Goal: Task Accomplishment & Management: Manage account settings

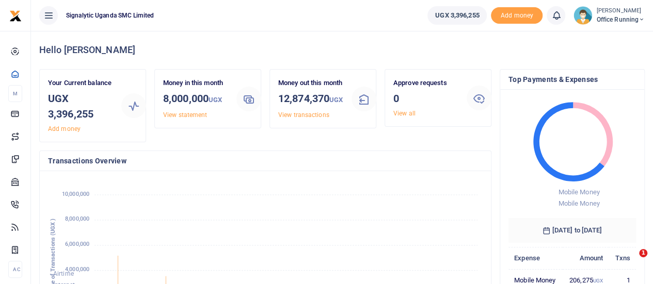
scroll to position [162, 427]
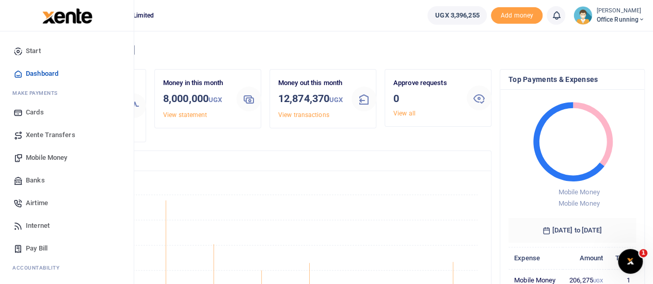
scroll to position [106, 0]
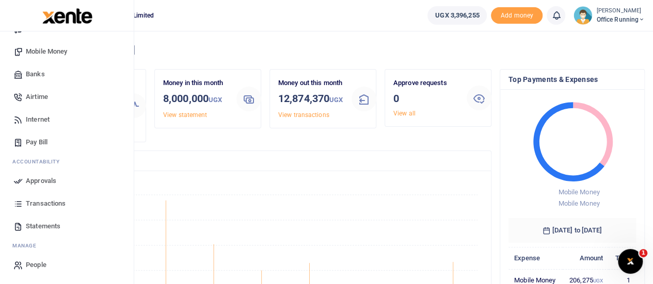
click at [42, 179] on span "Approvals" at bounding box center [41, 181] width 30 height 10
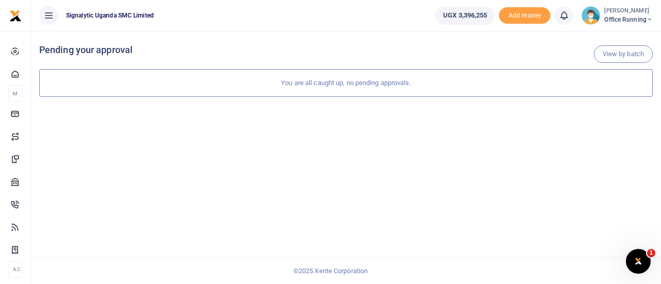
click at [618, 17] on span "Office Running" at bounding box center [628, 19] width 49 height 9
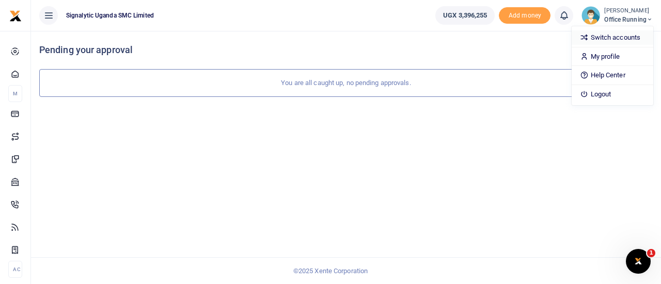
click at [608, 37] on link "Switch accounts" at bounding box center [612, 37] width 82 height 14
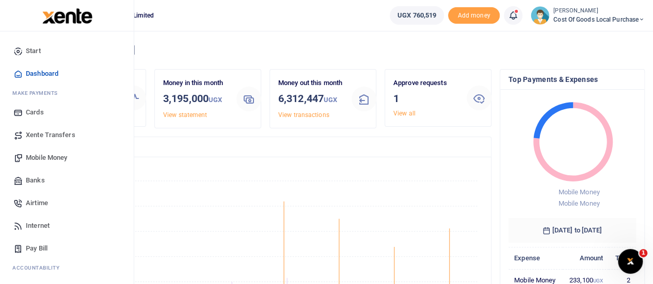
scroll to position [106, 0]
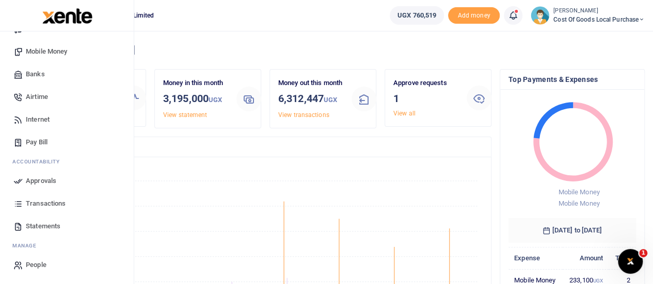
click at [42, 179] on span "Approvals" at bounding box center [41, 181] width 30 height 10
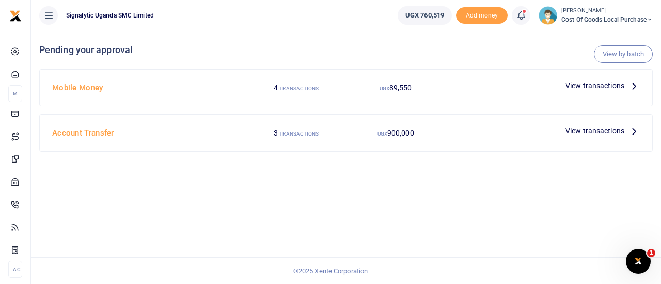
click at [581, 86] on span "View transactions" at bounding box center [594, 85] width 59 height 11
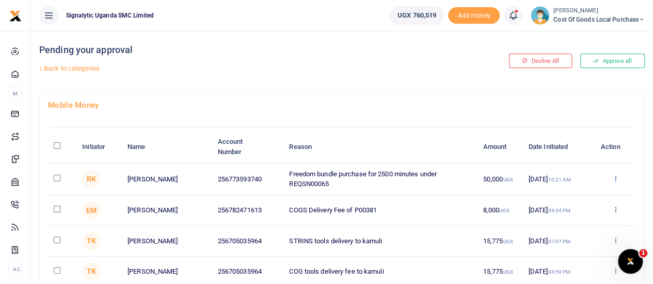
click at [617, 179] on icon at bounding box center [615, 178] width 7 height 7
click at [565, 215] on link "Decline" at bounding box center [577, 219] width 82 height 14
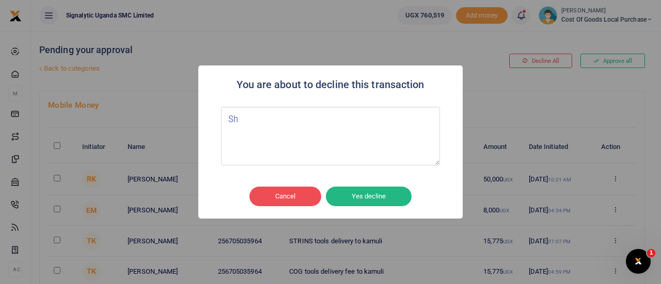
type textarea "S"
type textarea "It is office running"
click at [386, 191] on button "Yes decline" at bounding box center [369, 197] width 86 height 20
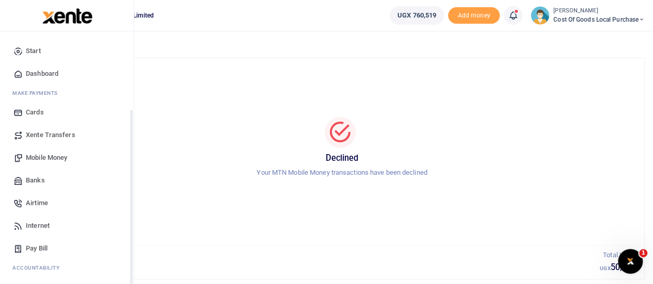
scroll to position [106, 0]
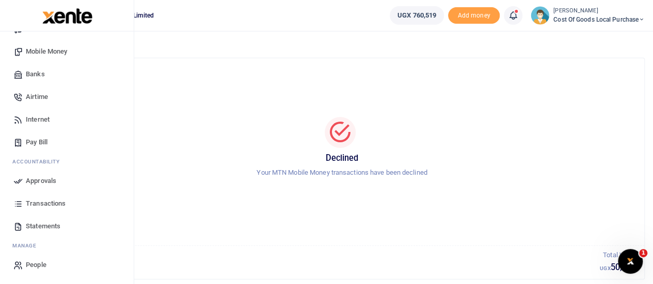
click at [43, 183] on span "Approvals" at bounding box center [41, 181] width 30 height 10
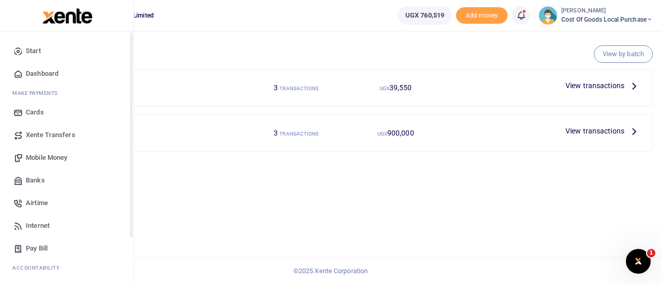
scroll to position [106, 0]
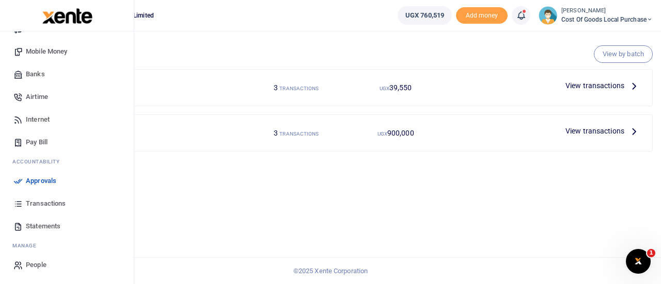
click at [44, 196] on link "Transactions" at bounding box center [66, 203] width 117 height 23
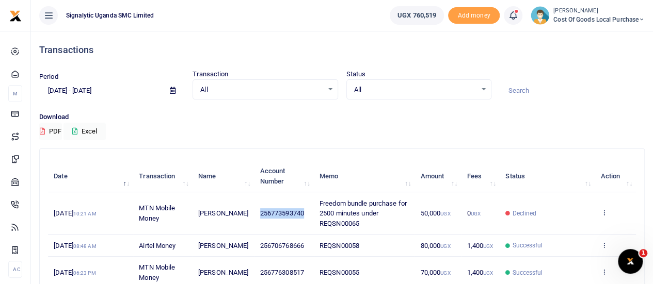
drag, startPoint x: 302, startPoint y: 213, endPoint x: 254, endPoint y: 213, distance: 48.5
click at [254, 213] on td "256773593740" at bounding box center [283, 213] width 59 height 42
copy span "256773593740"
click at [566, 204] on td "Declined" at bounding box center [547, 213] width 95 height 42
click at [281, 203] on td "256773593740" at bounding box center [283, 213] width 59 height 42
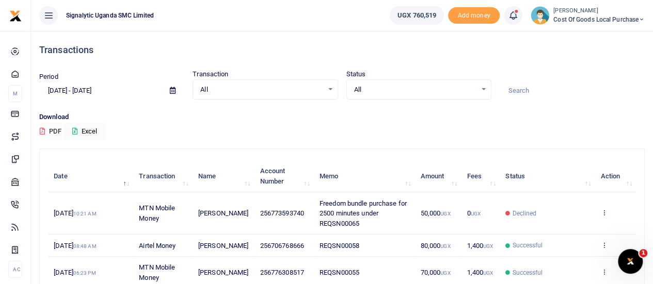
click at [584, 13] on small "[PERSON_NAME]" at bounding box center [598, 11] width 91 height 9
click at [590, 35] on link "Switch accounts" at bounding box center [606, 37] width 82 height 14
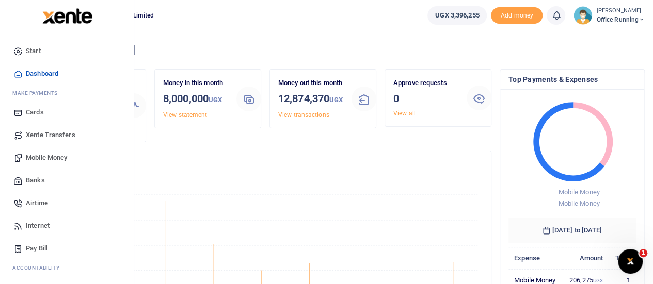
click at [46, 157] on span "Mobile Money" at bounding box center [46, 158] width 41 height 10
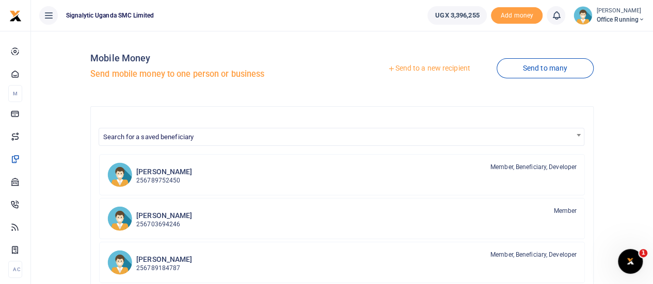
click at [434, 68] on link "Send to a new recipient" at bounding box center [428, 68] width 135 height 19
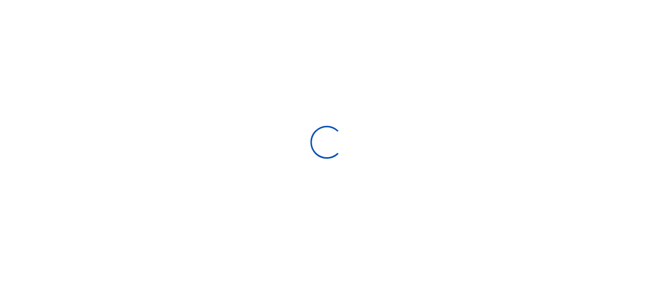
select select
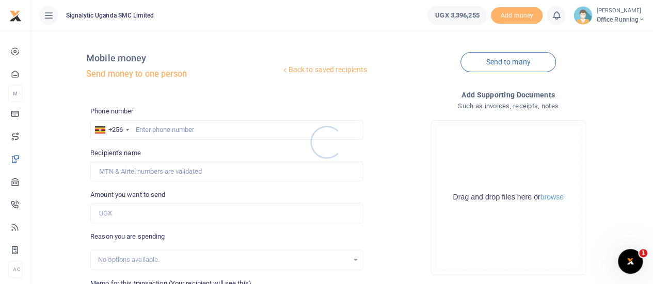
click at [188, 131] on div at bounding box center [326, 142] width 653 height 284
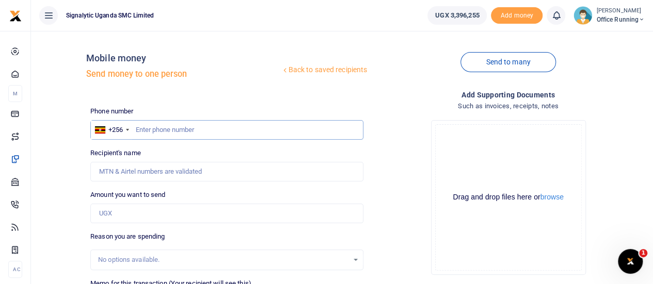
click at [162, 132] on input "text" at bounding box center [226, 130] width 273 height 20
paste input "256773593740"
type input "256773593740"
type input "Robert Richard Kyebavuma"
click at [146, 132] on input "256773593740" at bounding box center [226, 130] width 273 height 20
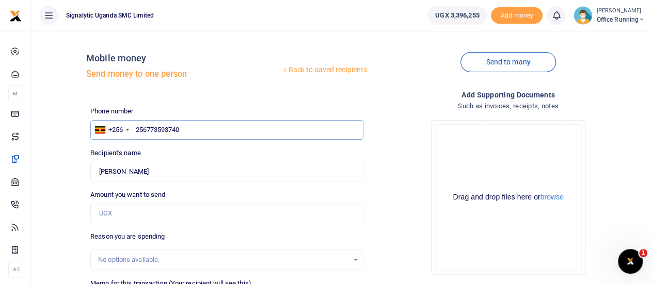
scroll to position [47, 0]
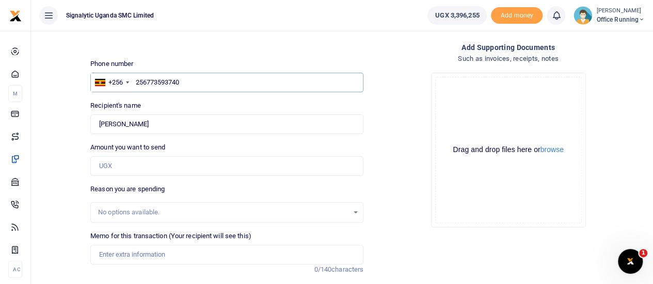
type input "256773593740"
click at [127, 166] on input "Amount you want to send" at bounding box center [226, 166] width 273 height 20
type input "6"
type input "50,000"
click at [163, 211] on div "No options available." at bounding box center [223, 212] width 250 height 10
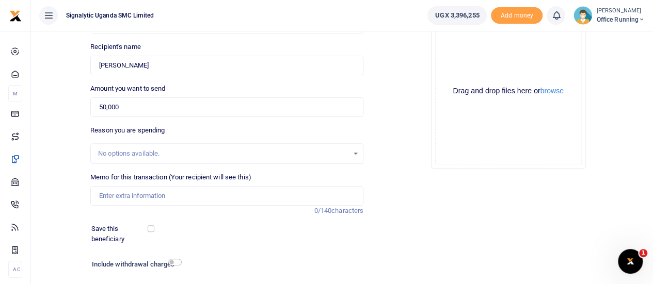
scroll to position [110, 0]
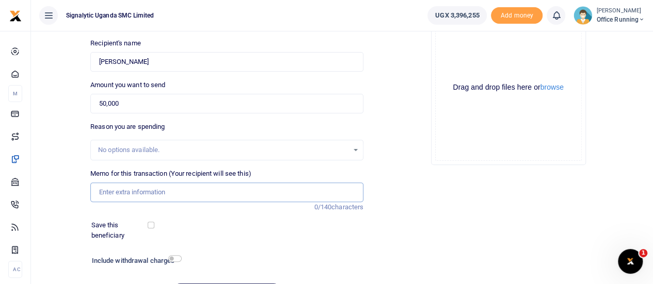
click at [175, 192] on input "Memo for this transaction (Your recipient will see this)" at bounding box center [226, 193] width 273 height 20
paste input "REQSN00065"
click at [99, 195] on input "REQSN00065" at bounding box center [226, 193] width 273 height 20
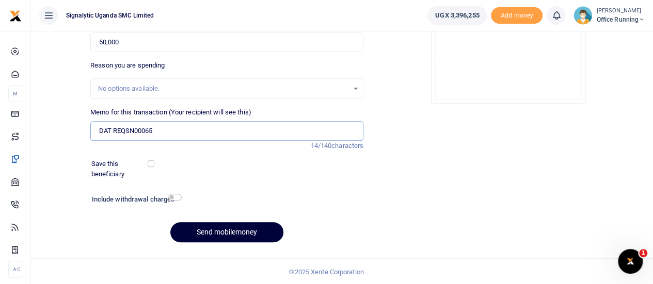
type input "DAT REQSN00065"
click at [229, 233] on button "Send mobilemoney" at bounding box center [226, 232] width 113 height 20
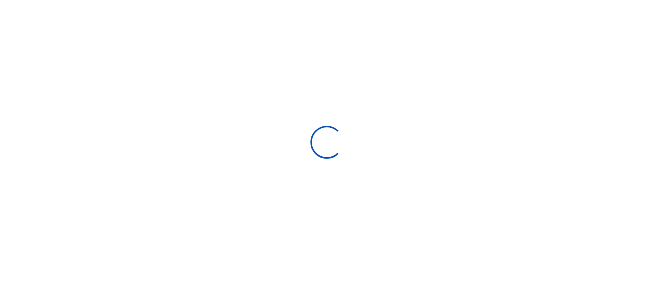
select select
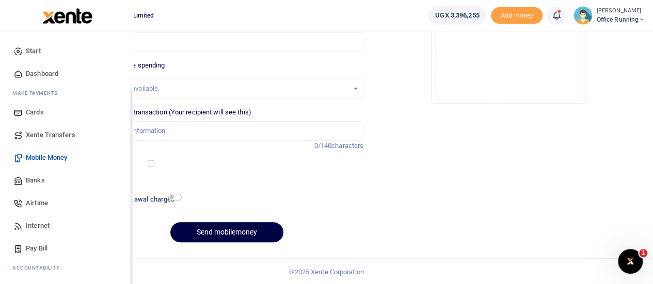
scroll to position [106, 0]
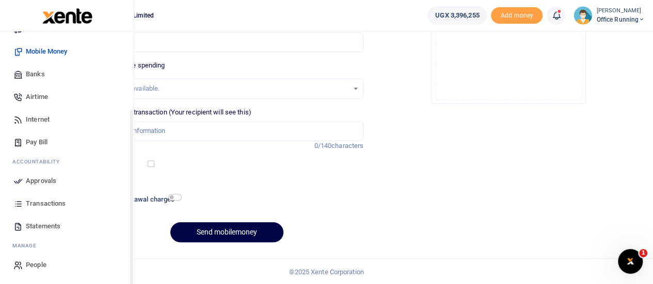
click at [42, 173] on link "Approvals" at bounding box center [66, 181] width 117 height 23
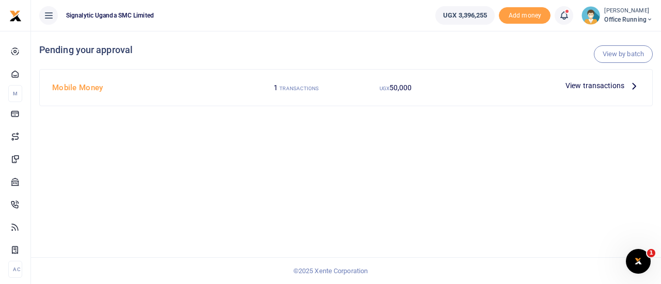
click at [589, 88] on span "View transactions" at bounding box center [594, 85] width 59 height 11
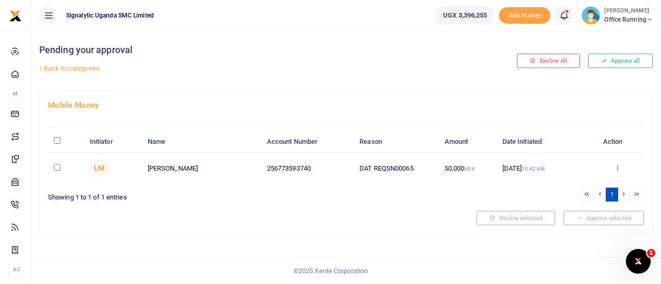
click at [615, 165] on icon at bounding box center [617, 167] width 7 height 7
click at [572, 180] on link "Approve" at bounding box center [580, 185] width 82 height 14
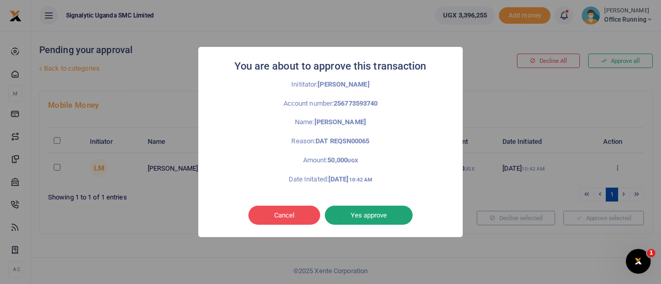
click at [377, 221] on button "Yes approve" at bounding box center [369, 216] width 88 height 20
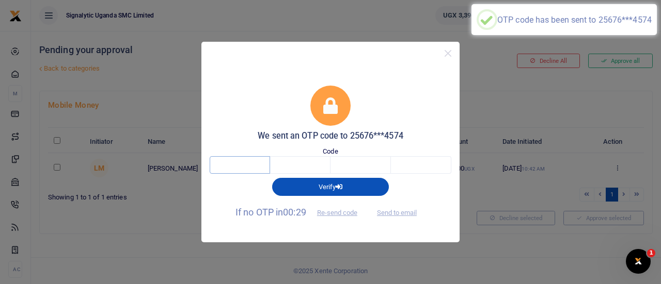
click at [243, 171] on input "text" at bounding box center [240, 165] width 60 height 18
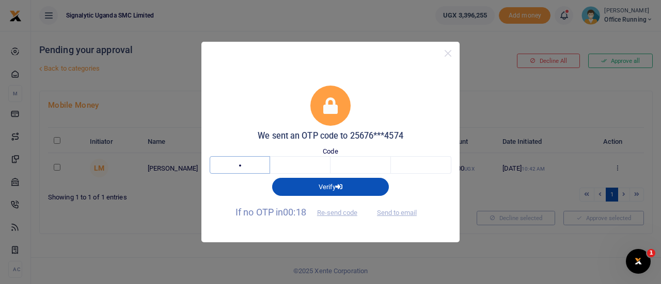
type input "8"
type input "3"
type input "7"
type input "1"
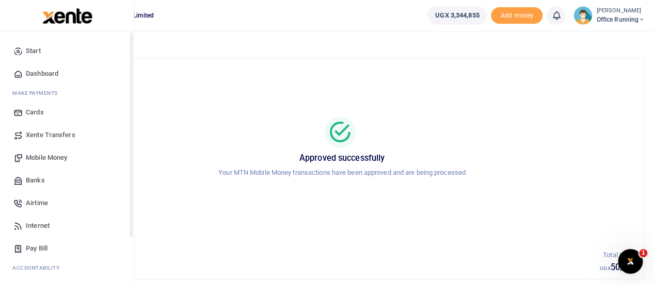
scroll to position [106, 0]
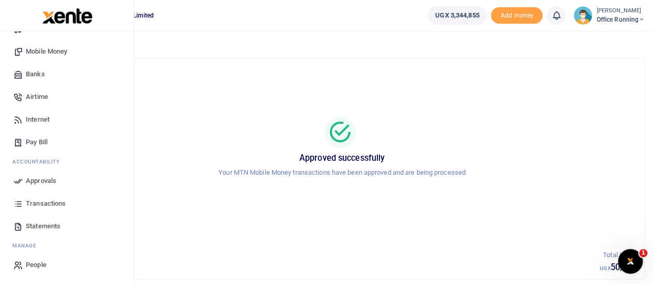
click at [51, 203] on span "Transactions" at bounding box center [46, 204] width 40 height 10
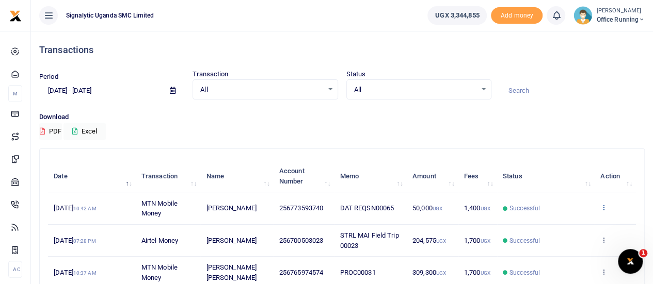
click at [607, 204] on icon at bounding box center [603, 207] width 7 height 7
click at [559, 224] on link "View details" at bounding box center [566, 225] width 82 height 14
